Goal: Information Seeking & Learning: Learn about a topic

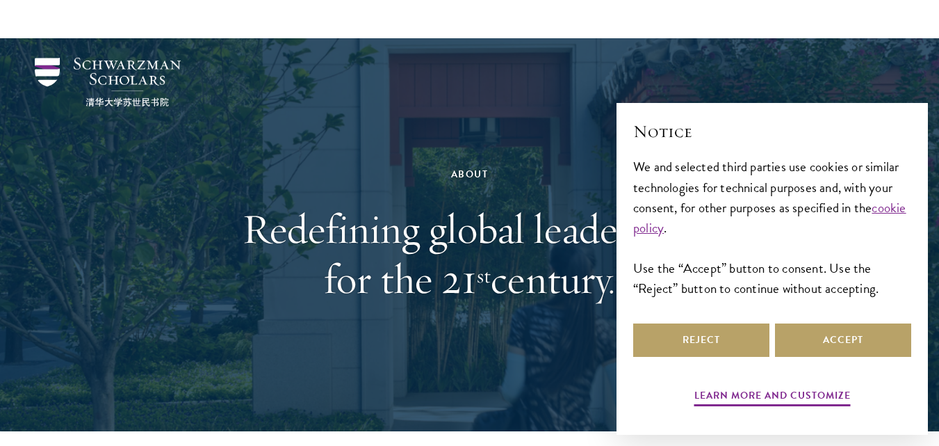
select select "English"
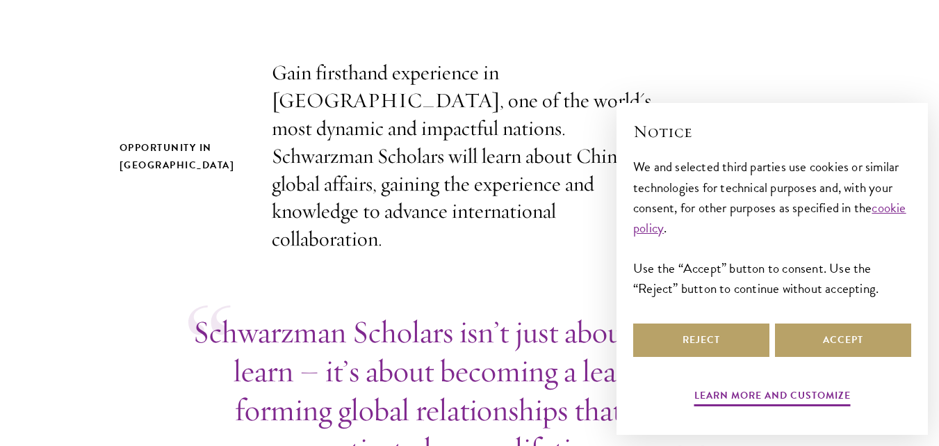
scroll to position [487, 0]
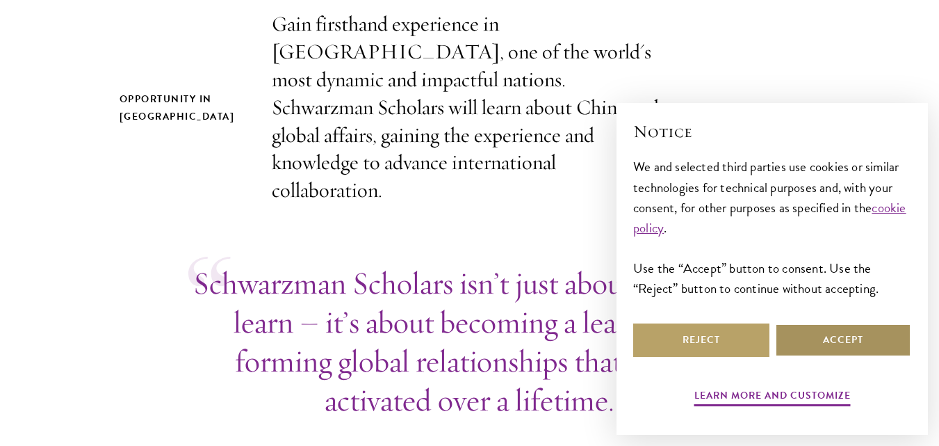
click at [800, 348] on button "Accept" at bounding box center [843, 339] width 136 height 33
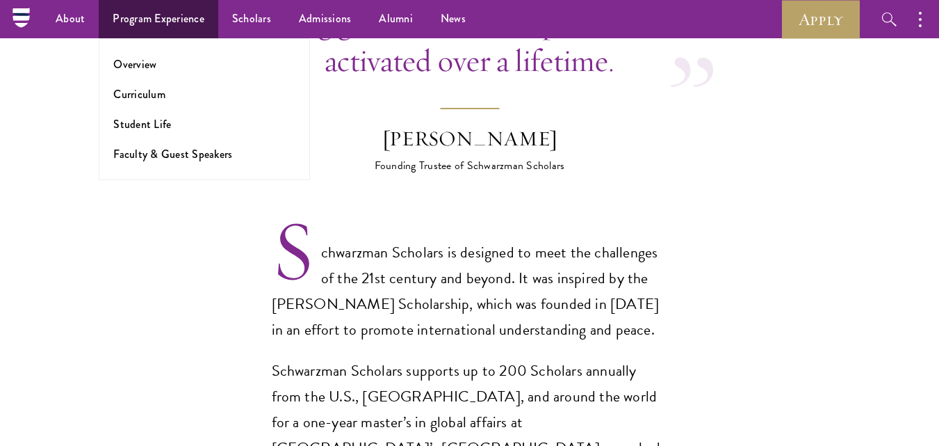
scroll to position [815, 0]
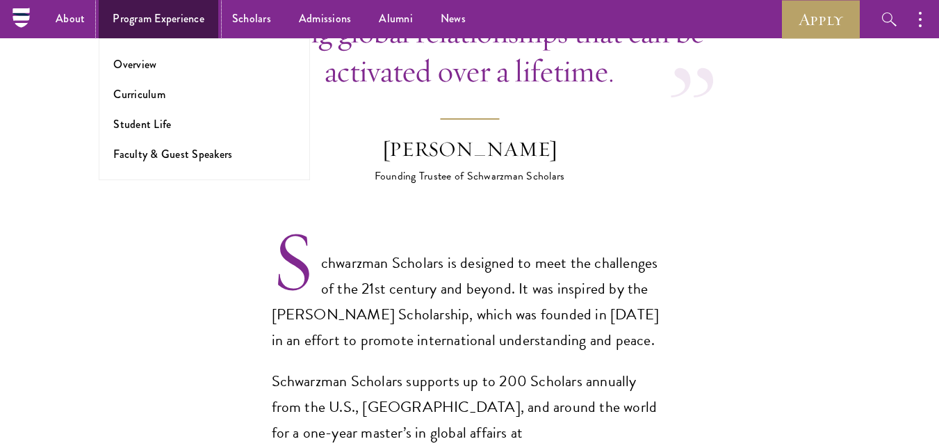
click at [125, 19] on link "Program Experience" at bounding box center [159, 19] width 120 height 38
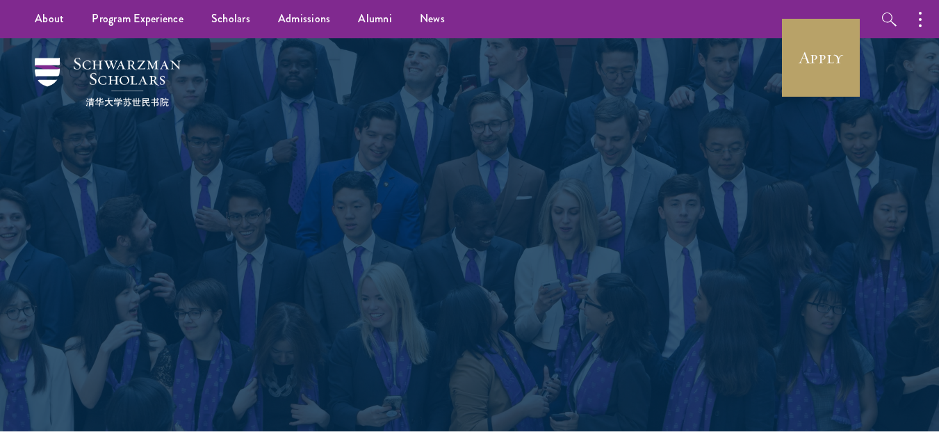
select select "English"
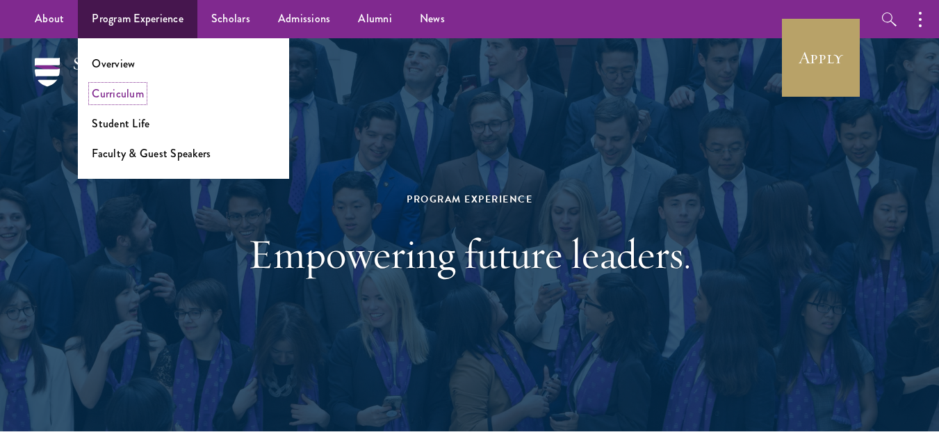
click at [122, 97] on link "Curriculum" at bounding box center [118, 93] width 52 height 16
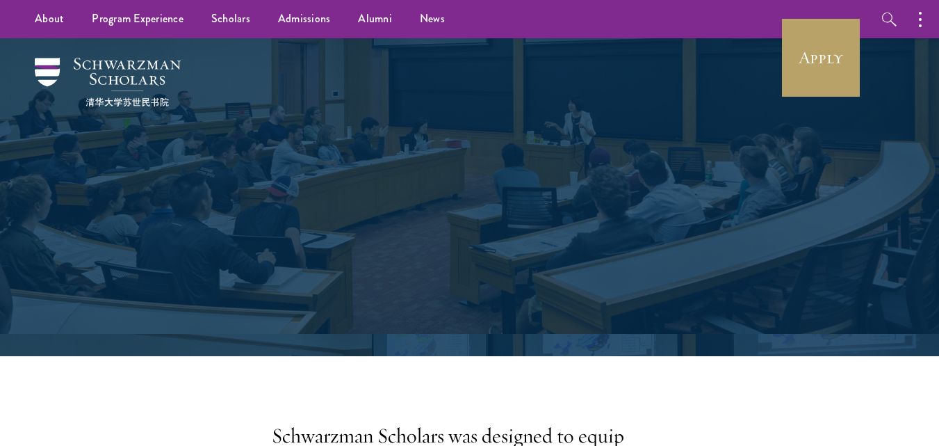
select select "English"
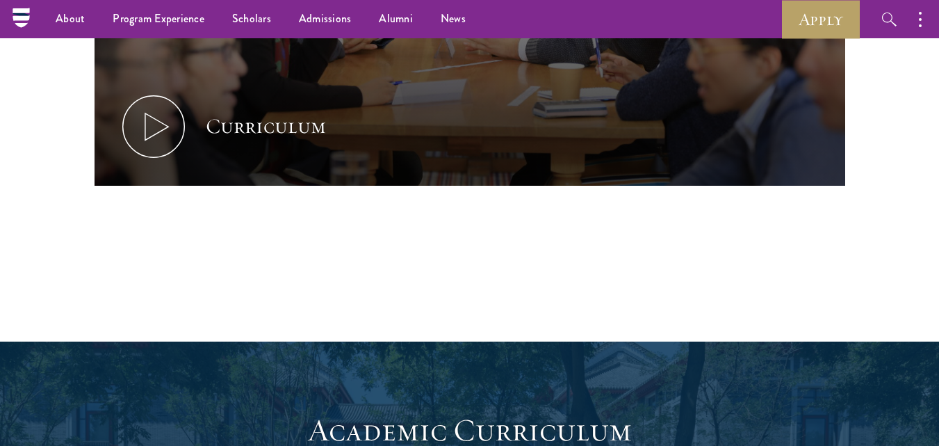
scroll to position [823, 0]
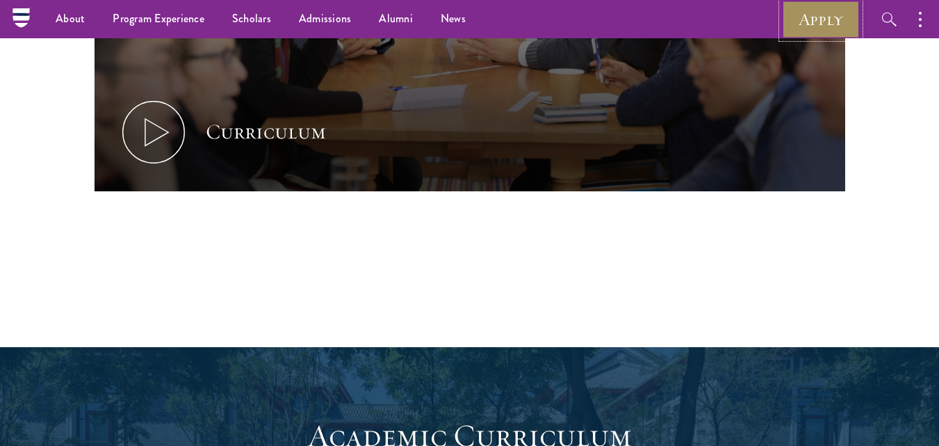
click at [821, 25] on link "Apply" at bounding box center [821, 19] width 78 height 38
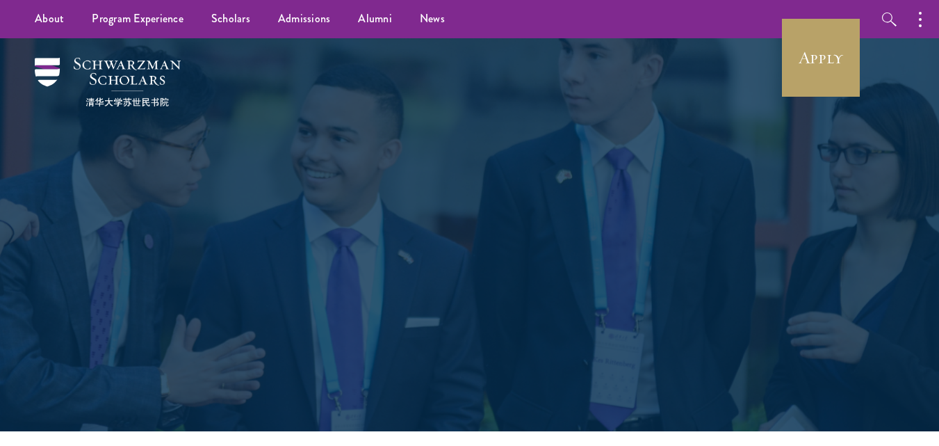
select select "English"
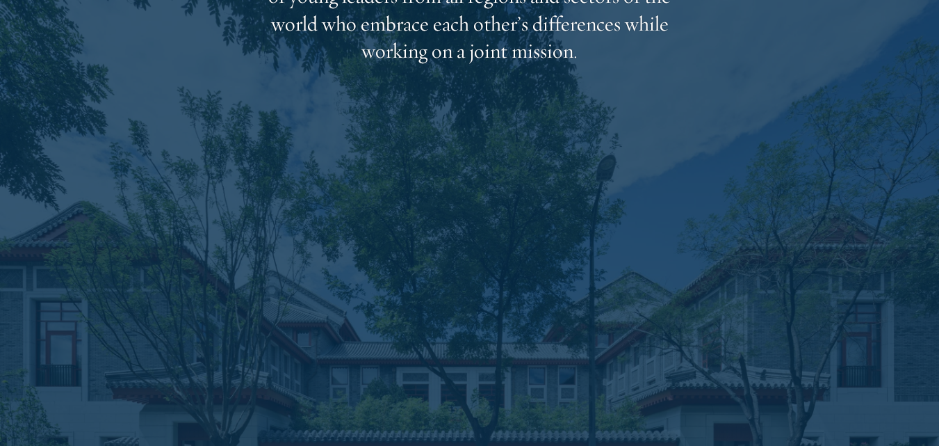
scroll to position [2324, 0]
